Goal: Transaction & Acquisition: Purchase product/service

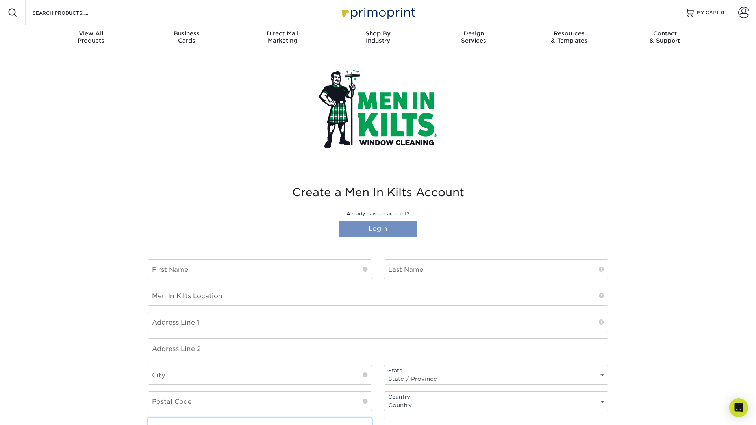
type input "[EMAIL_ADDRESS][DOMAIN_NAME]"
click at [384, 231] on link "Login" at bounding box center [377, 228] width 79 height 17
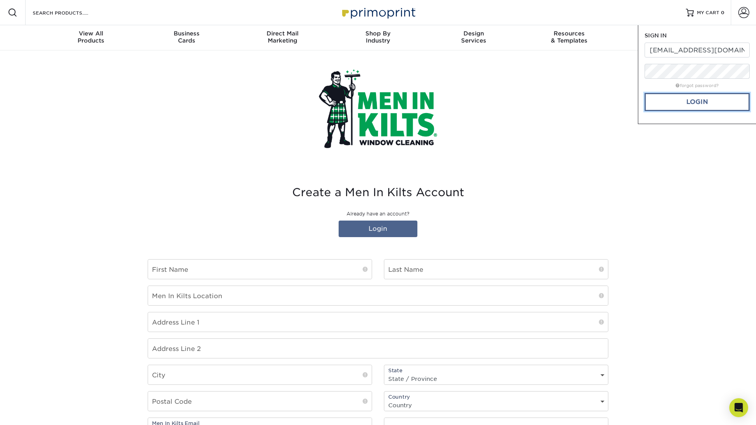
click at [682, 104] on link "Login" at bounding box center [696, 102] width 105 height 18
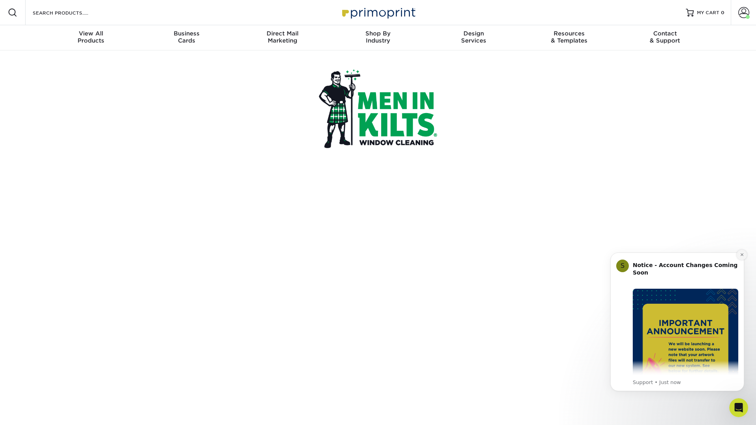
click at [742, 255] on icon "Dismiss notification" at bounding box center [741, 254] width 4 height 4
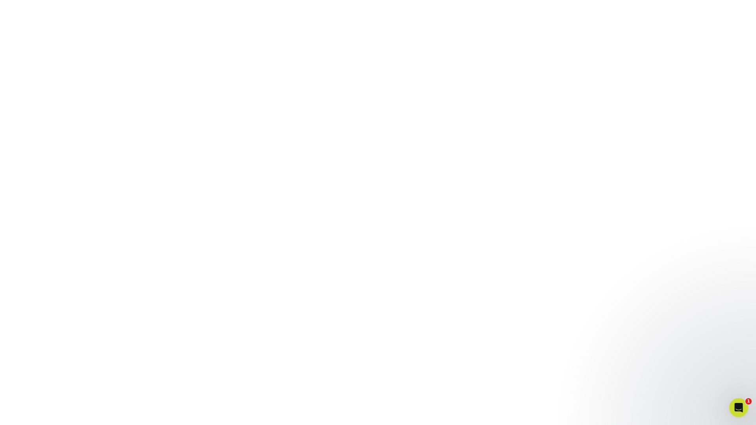
scroll to position [154, 0]
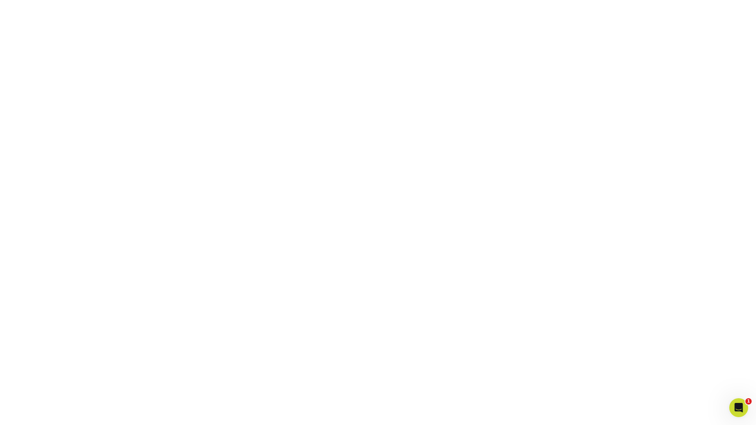
scroll to position [167, 0]
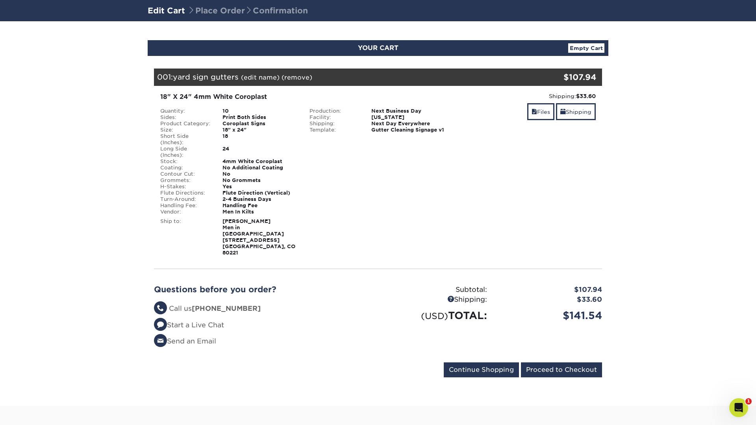
scroll to position [52, 0]
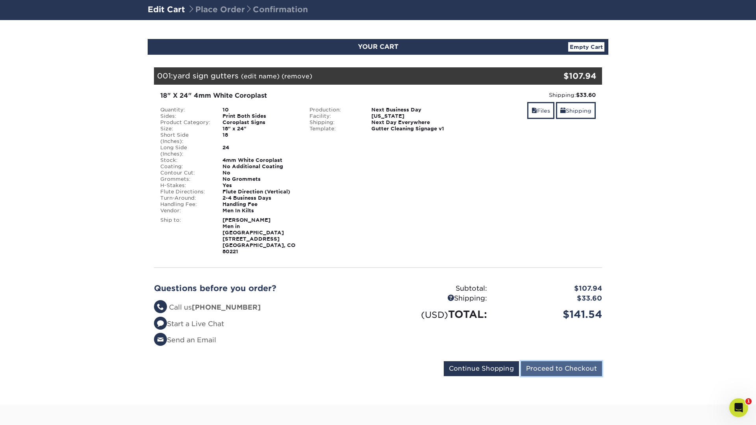
click at [562, 361] on input "Proceed to Checkout" at bounding box center [561, 368] width 81 height 15
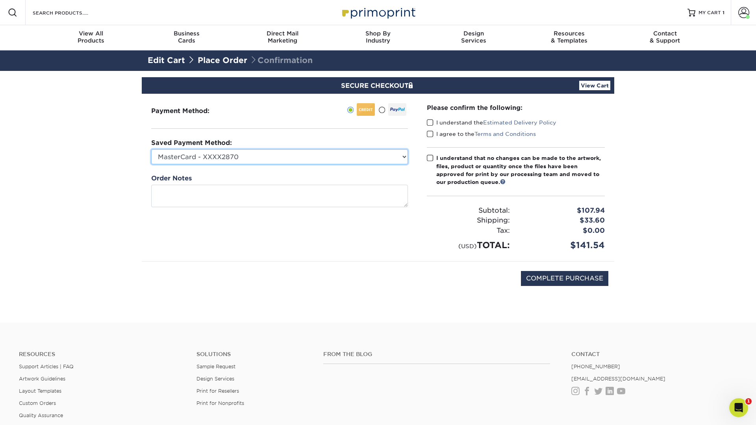
click at [285, 156] on select "MasterCard - XXXX2870 American Express - XXXX1004 American Express - XXXX2002 A…" at bounding box center [279, 156] width 257 height 15
select select
click at [151, 149] on select "MasterCard - XXXX2870 American Express - XXXX1004 American Express - XXXX2002 A…" at bounding box center [279, 156] width 257 height 15
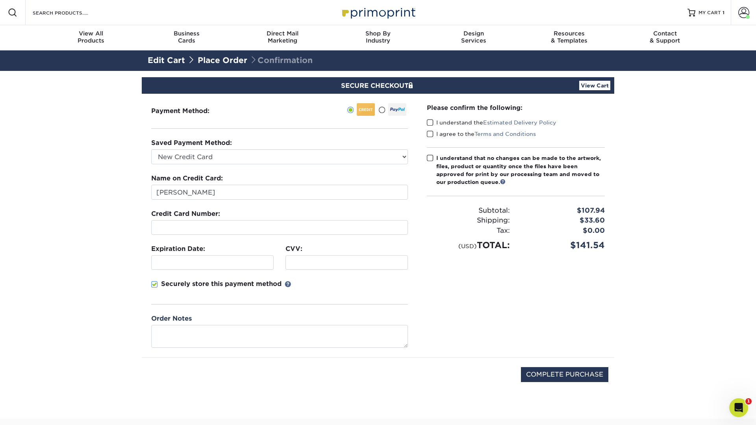
click at [212, 236] on fieldset "Name on Credit Card: Daniel Salzman Credit Card Number: Expiration Date: CVV:" at bounding box center [279, 244] width 257 height 140
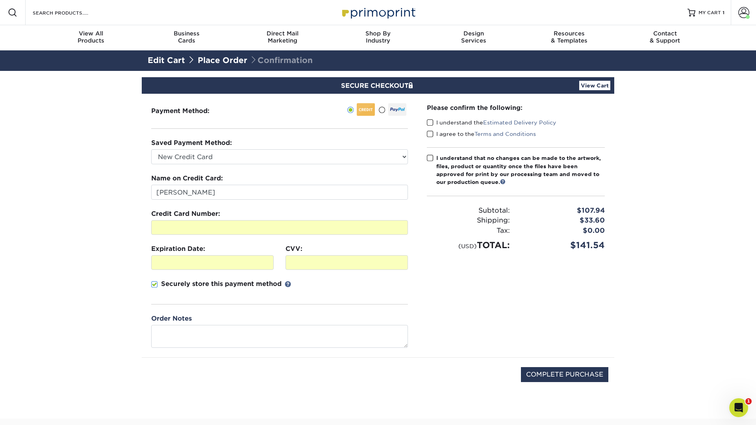
click at [427, 121] on span at bounding box center [430, 122] width 7 height 7
click at [0, 0] on input "I understand the Estimated Delivery Policy" at bounding box center [0, 0] width 0 height 0
click at [428, 131] on span at bounding box center [430, 133] width 7 height 7
click at [0, 0] on input "I agree to the Terms and Conditions" at bounding box center [0, 0] width 0 height 0
click at [431, 156] on span at bounding box center [430, 157] width 7 height 7
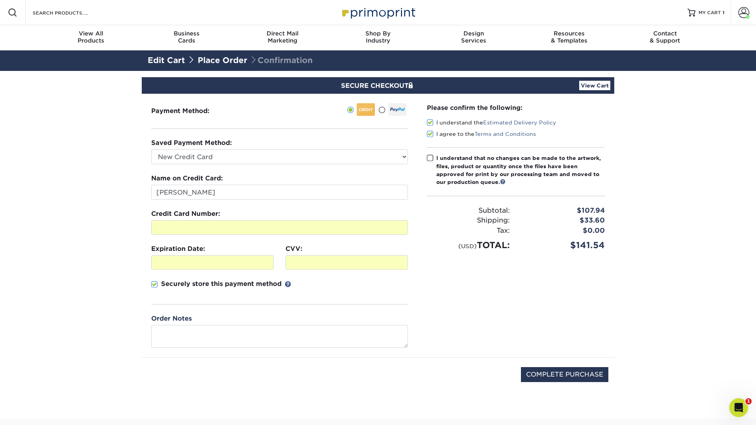
click at [0, 0] on input "I understand that no changes can be made to the artwork, files, product or quan…" at bounding box center [0, 0] width 0 height 0
click at [575, 380] on input "COMPLETE PURCHASE" at bounding box center [564, 374] width 87 height 15
type input "PROCESSING, PLEASE WAIT..."
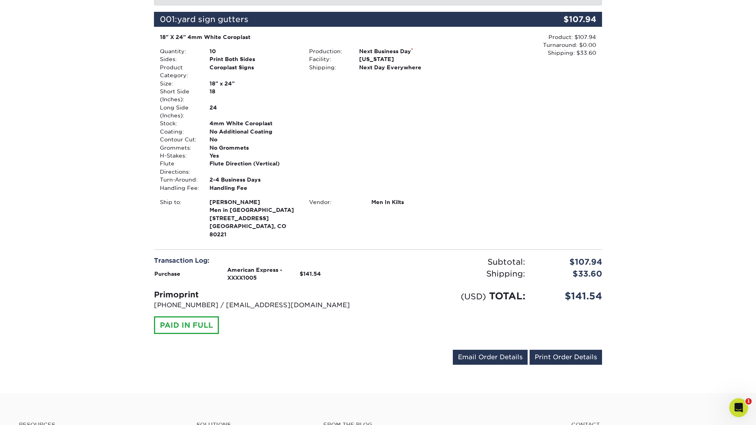
scroll to position [137, 0]
